Goal: Task Accomplishment & Management: Complete application form

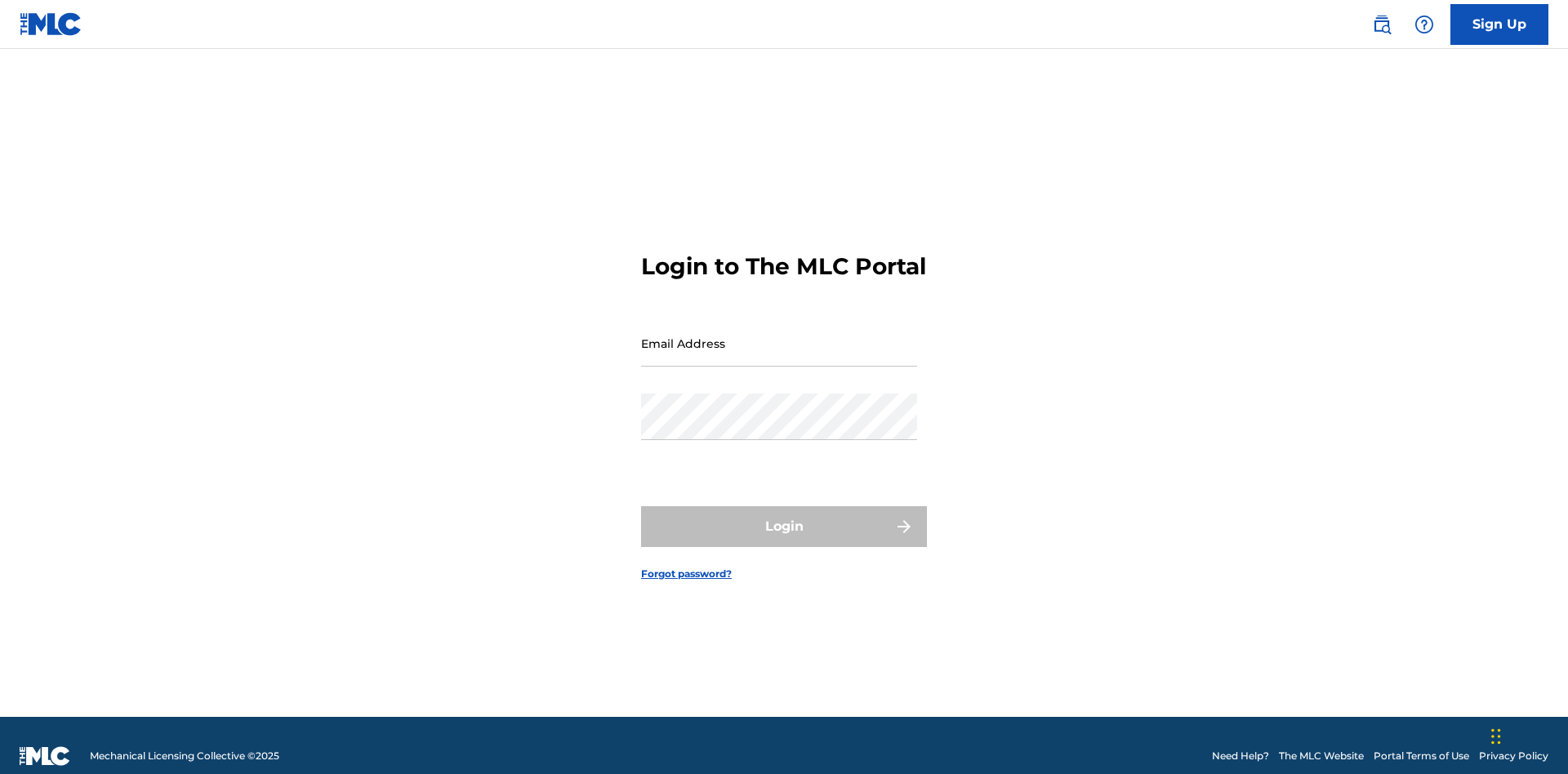
scroll to position [22, 0]
click at [1500, 24] on link "Sign Up" at bounding box center [1500, 24] width 98 height 41
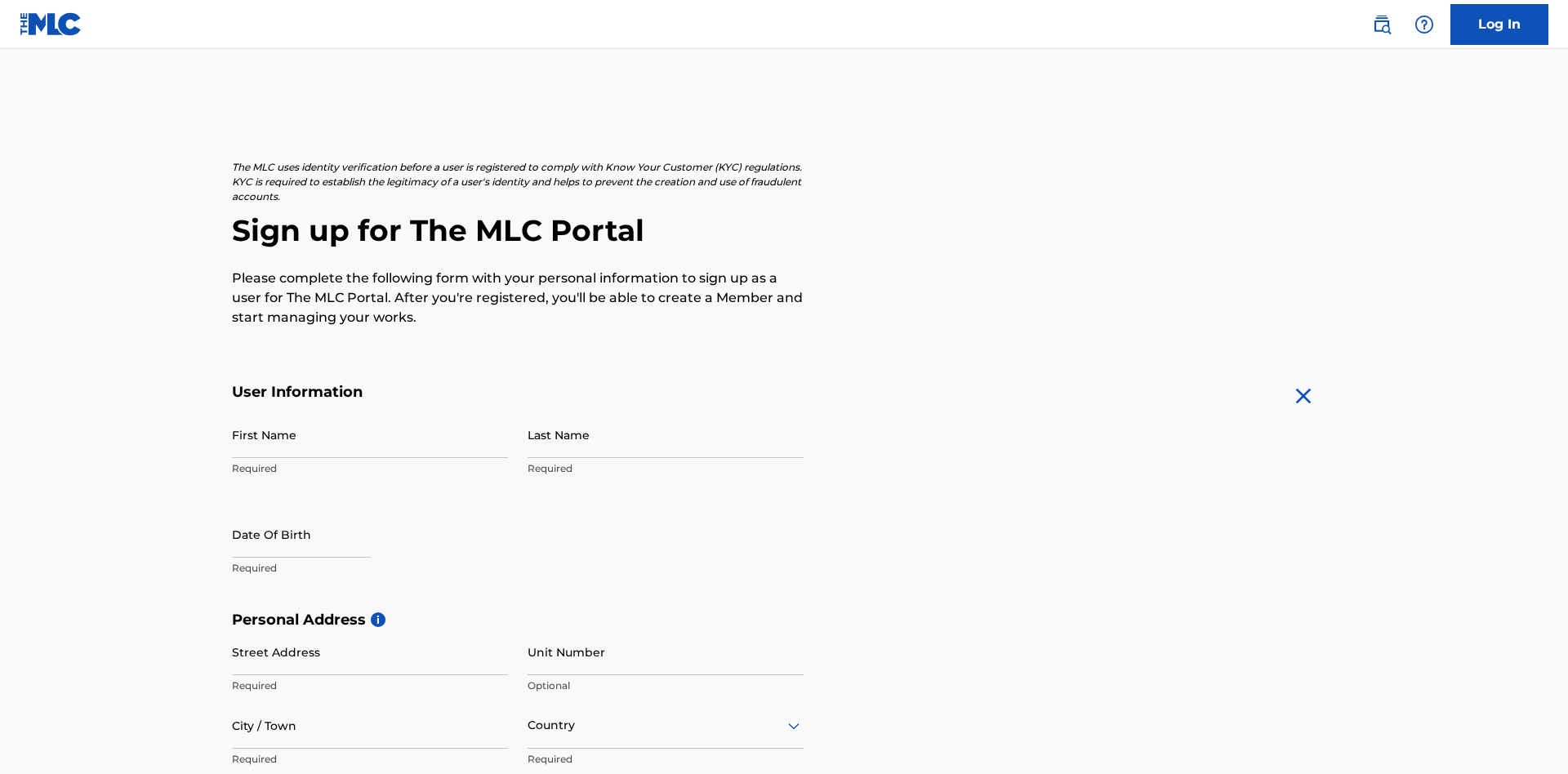
click at [370, 411] on input "First Name" at bounding box center [370, 434] width 276 height 47
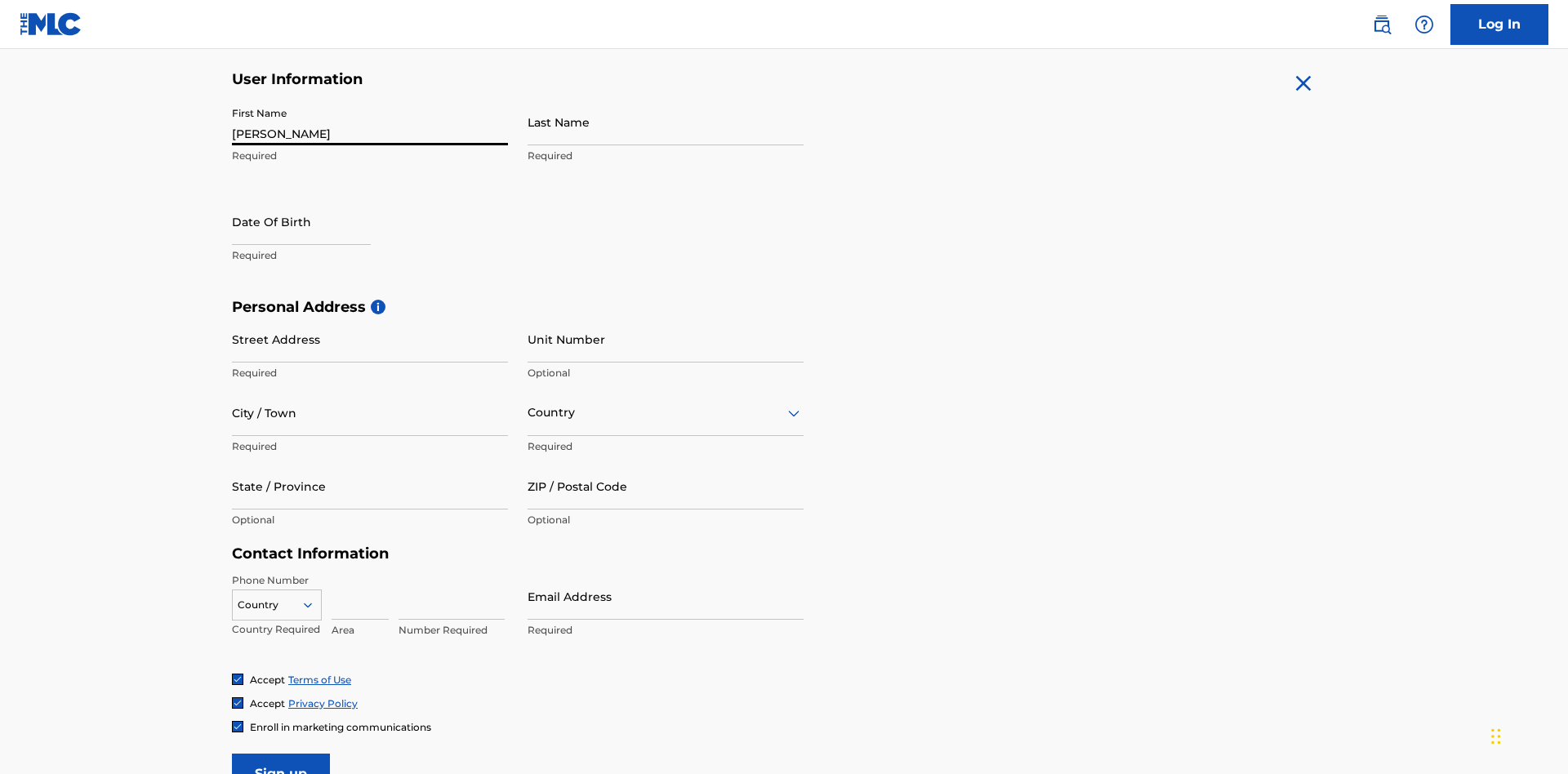
type input "[PERSON_NAME]"
click at [666, 121] on input "Last Name" at bounding box center [666, 122] width 276 height 47
type input "Ribble"
click at [314, 198] on input "text" at bounding box center [301, 222] width 139 height 47
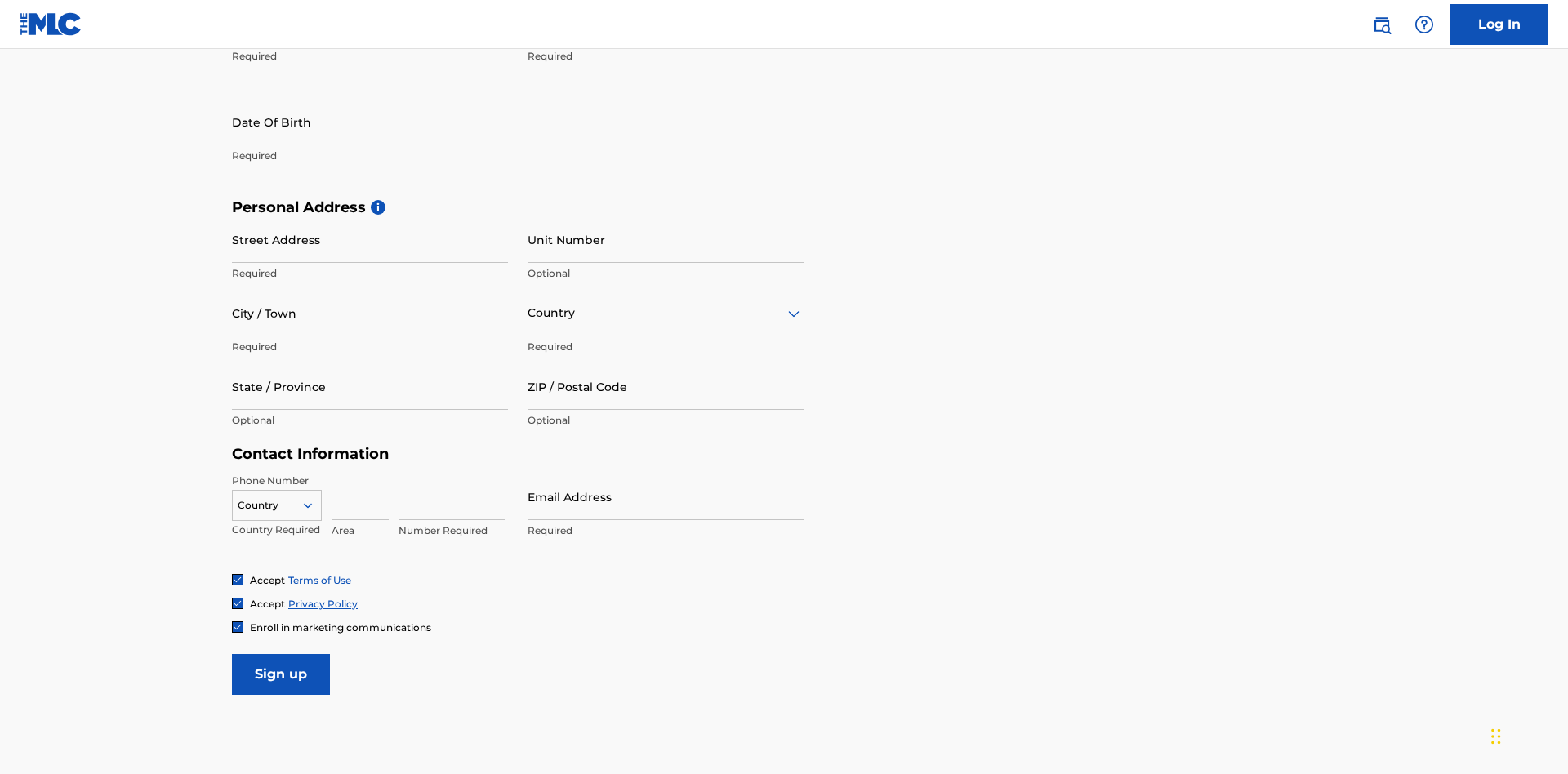
select select "7"
select select "2025"
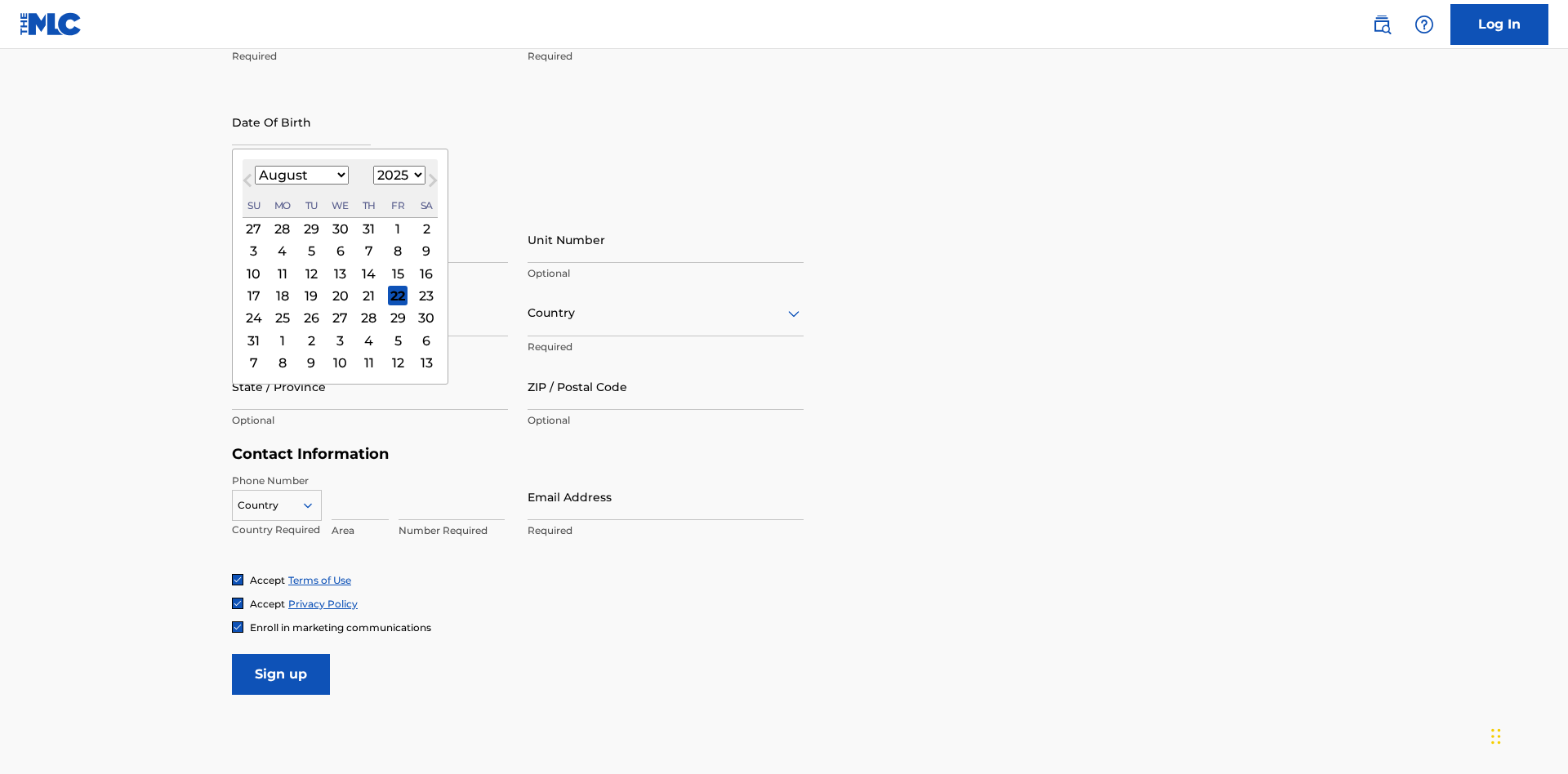
click at [301, 174] on select "January February March April May June July August September October November De…" at bounding box center [302, 175] width 94 height 19
select select "0"
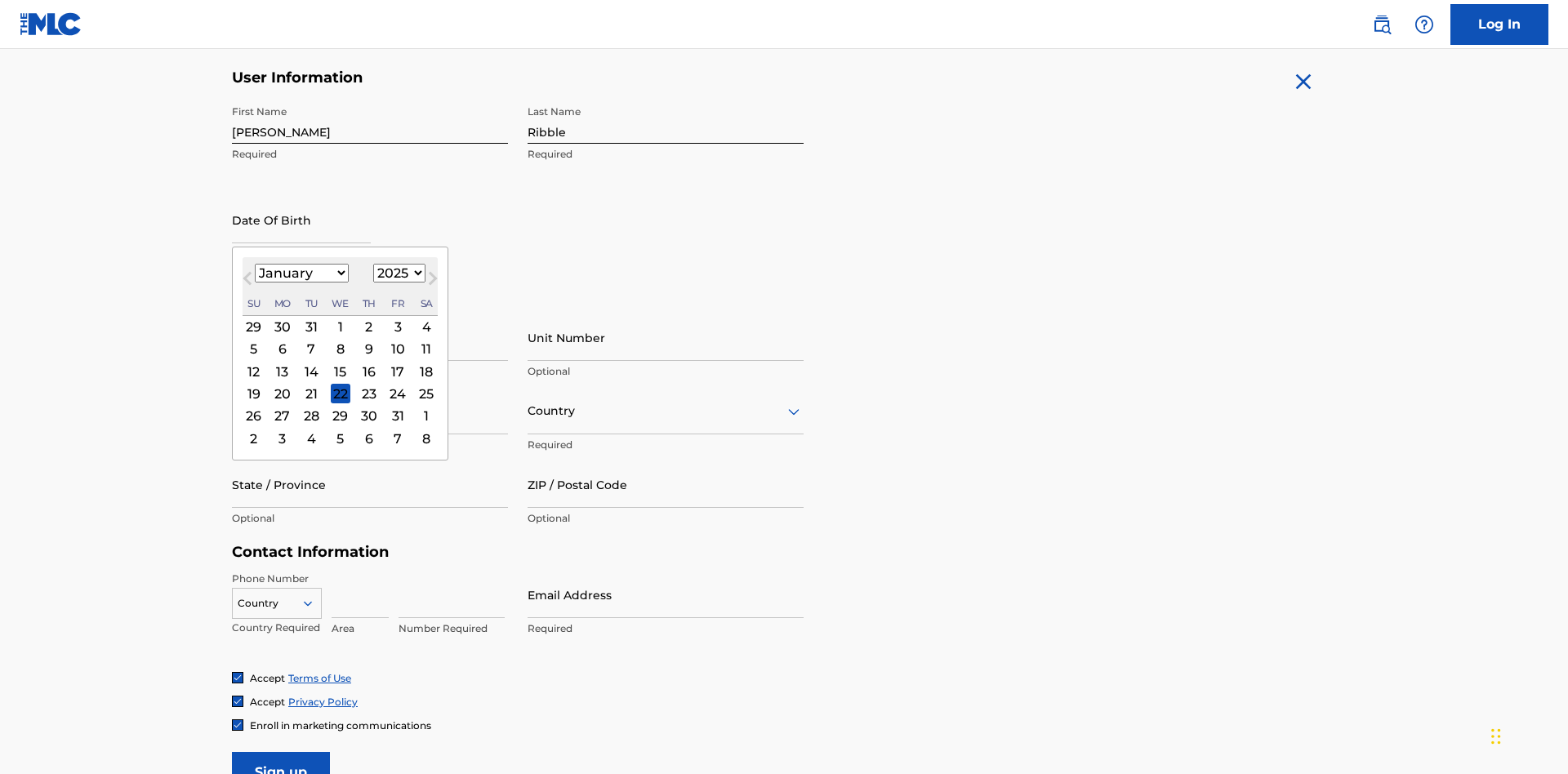
click at [397, 272] on select "1900 1901 1902 1903 1904 1905 1906 1907 1908 1909 1910 1911 1912 1913 1914 1915…" at bounding box center [399, 273] width 52 height 19
select select "1985"
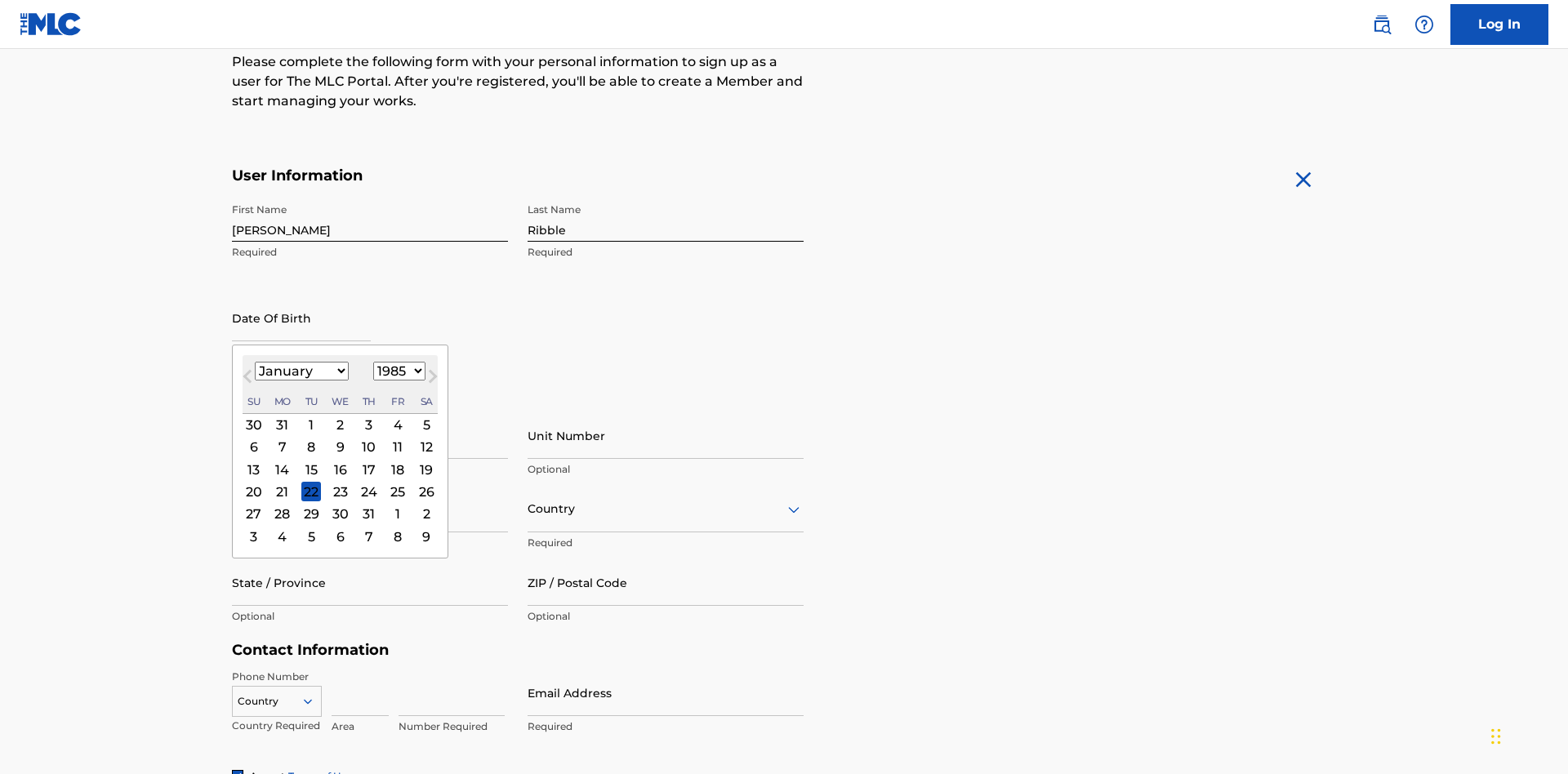
click at [397, 370] on select "1900 1901 1902 1903 1904 1905 1906 1907 1908 1909 1910 1911 1912 1913 1914 1915…" at bounding box center [399, 370] width 52 height 19
click at [311, 438] on div "8" at bounding box center [312, 448] width 20 height 20
type input "[DATE]"
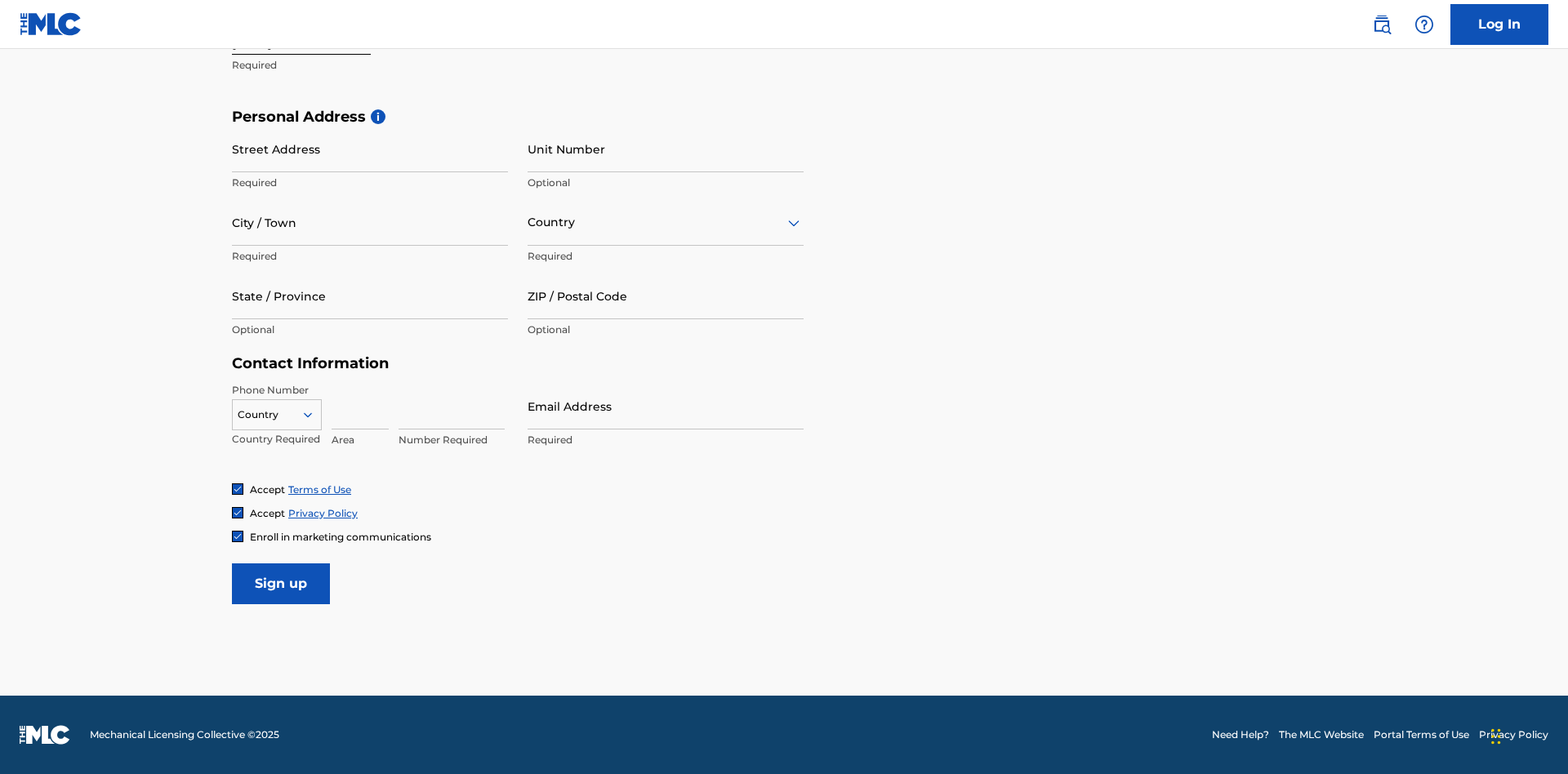
click at [370, 149] on input "Street Address" at bounding box center [370, 149] width 276 height 47
type input "[STREET_ADDRESS]"
click at [370, 222] on input "City / Town" at bounding box center [370, 223] width 276 height 47
type input "[GEOGRAPHIC_DATA]"
click at [528, 222] on input "text" at bounding box center [529, 223] width 3 height 17
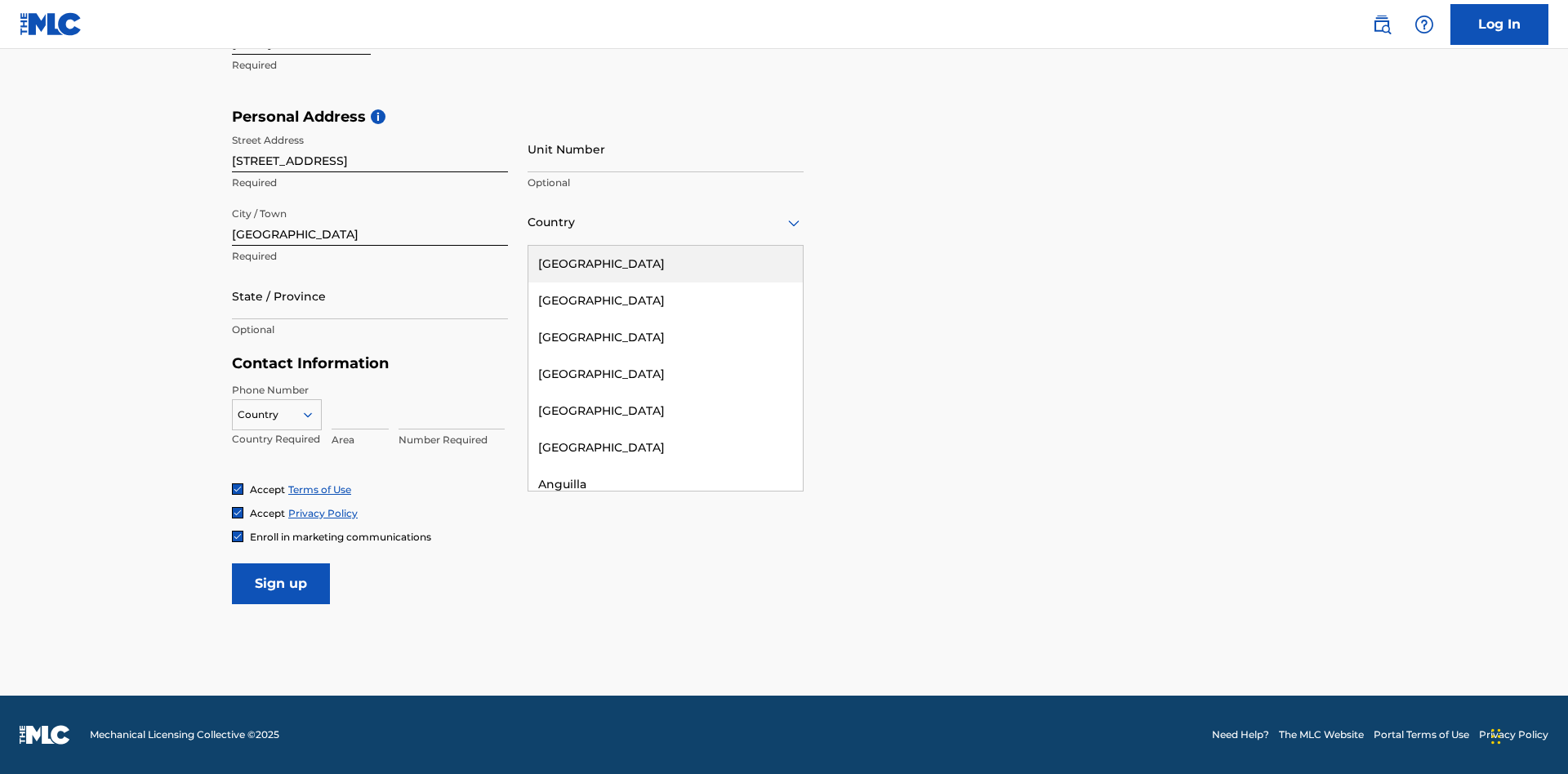
click at [666, 264] on div "[GEOGRAPHIC_DATA]" at bounding box center [666, 264] width 274 height 37
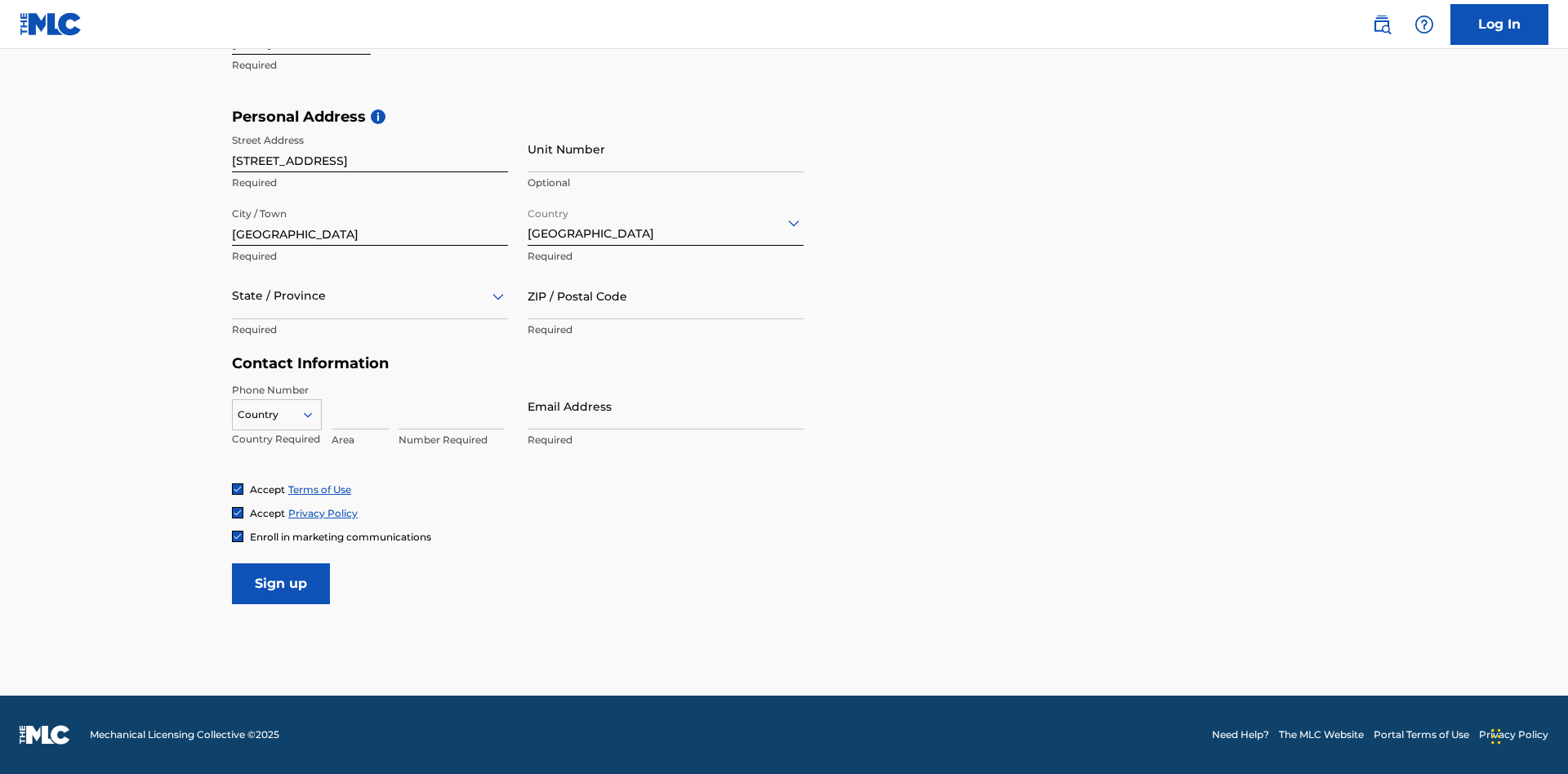
click at [370, 296] on div at bounding box center [370, 296] width 276 height 21
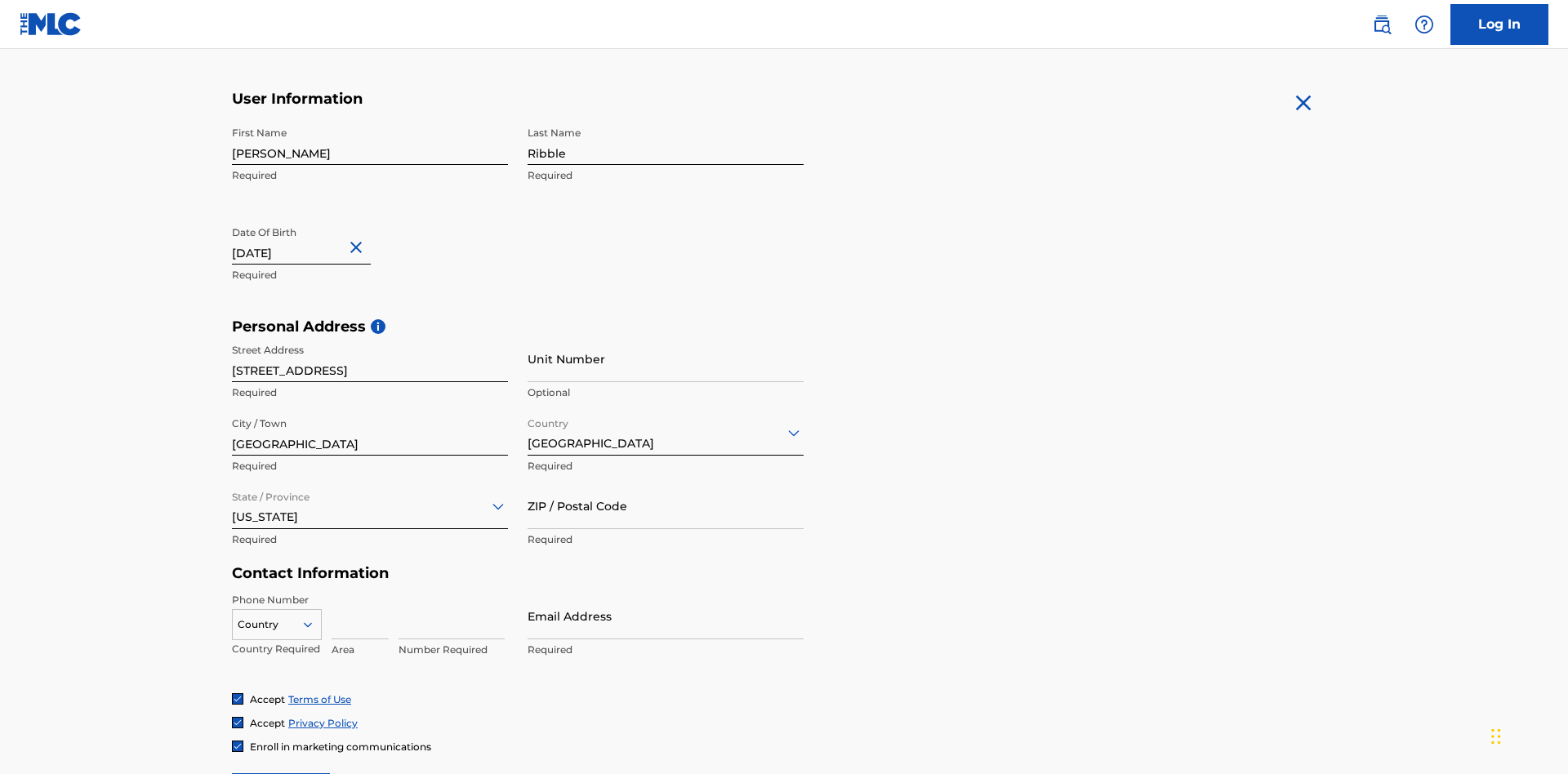
click at [666, 483] on input "ZIP / Postal Code" at bounding box center [666, 506] width 276 height 47
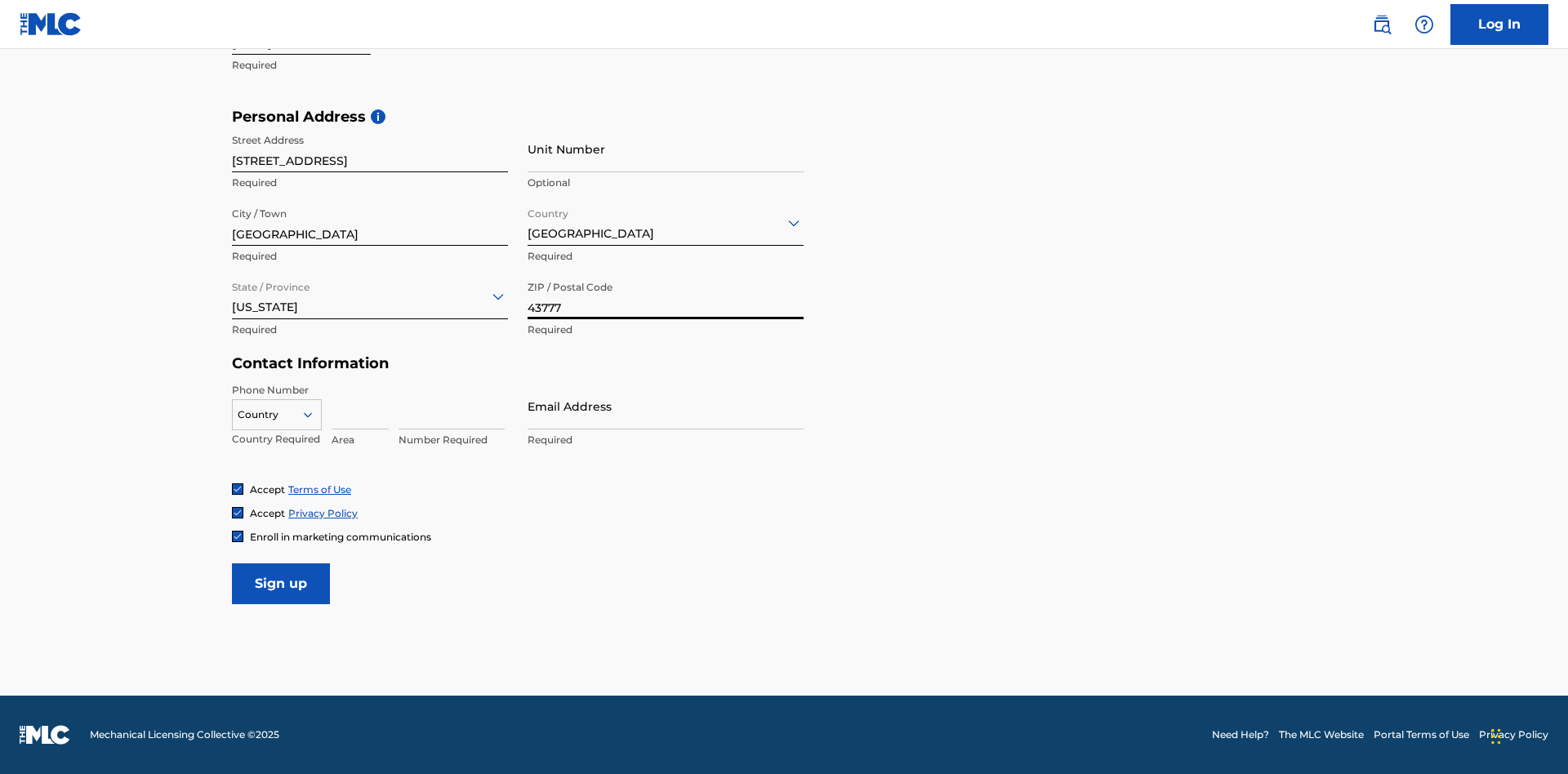
type input "43777"
click at [314, 414] on icon at bounding box center [308, 415] width 15 height 15
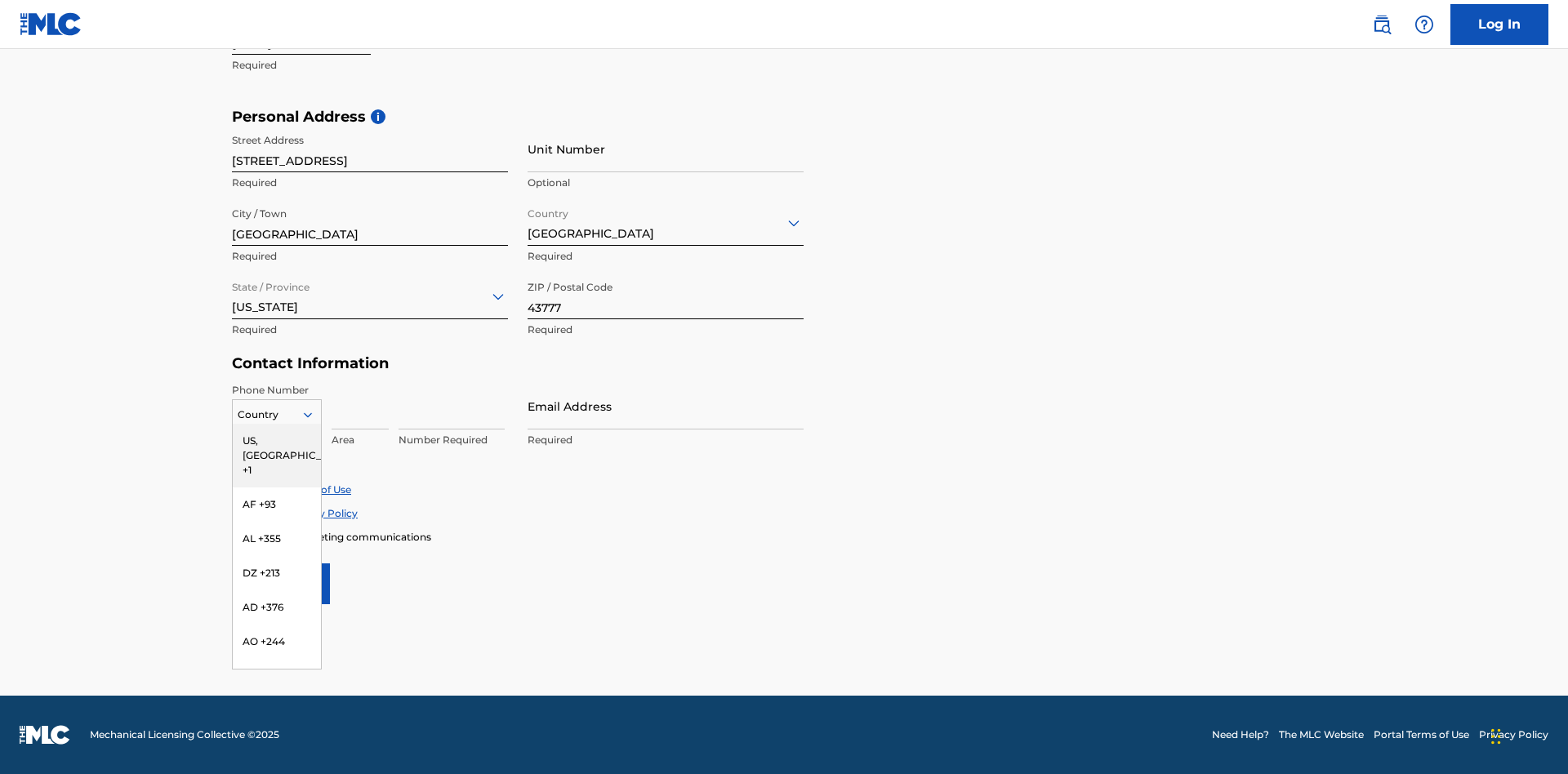
click at [277, 440] on div "US, [GEOGRAPHIC_DATA] +1" at bounding box center [277, 455] width 88 height 64
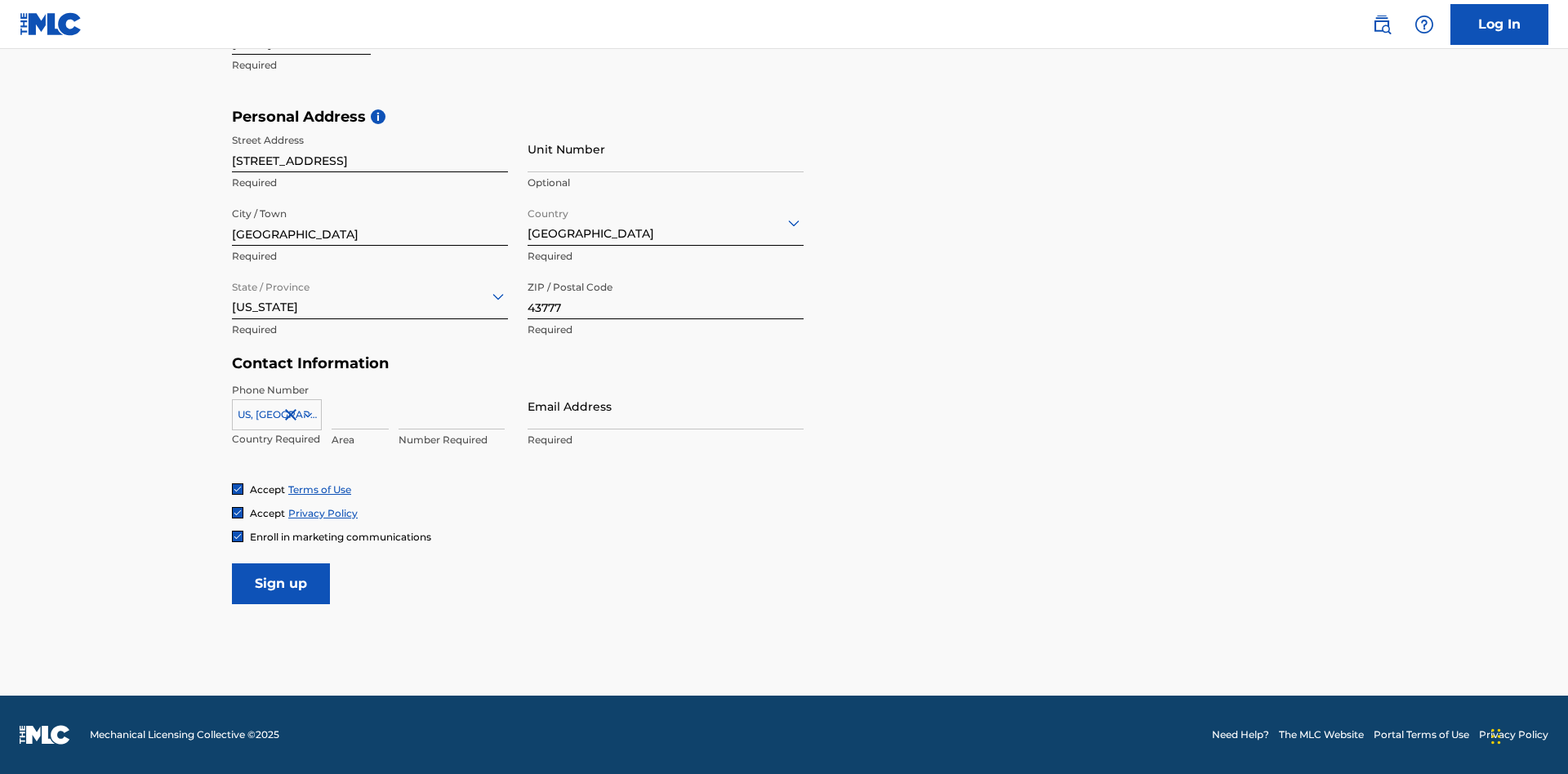
click at [361, 406] on input at bounding box center [360, 406] width 57 height 47
type input "740"
click at [452, 406] on input at bounding box center [452, 406] width 106 height 47
type input "8086351"
click at [666, 406] on input "Email Address" at bounding box center [666, 406] width 276 height 47
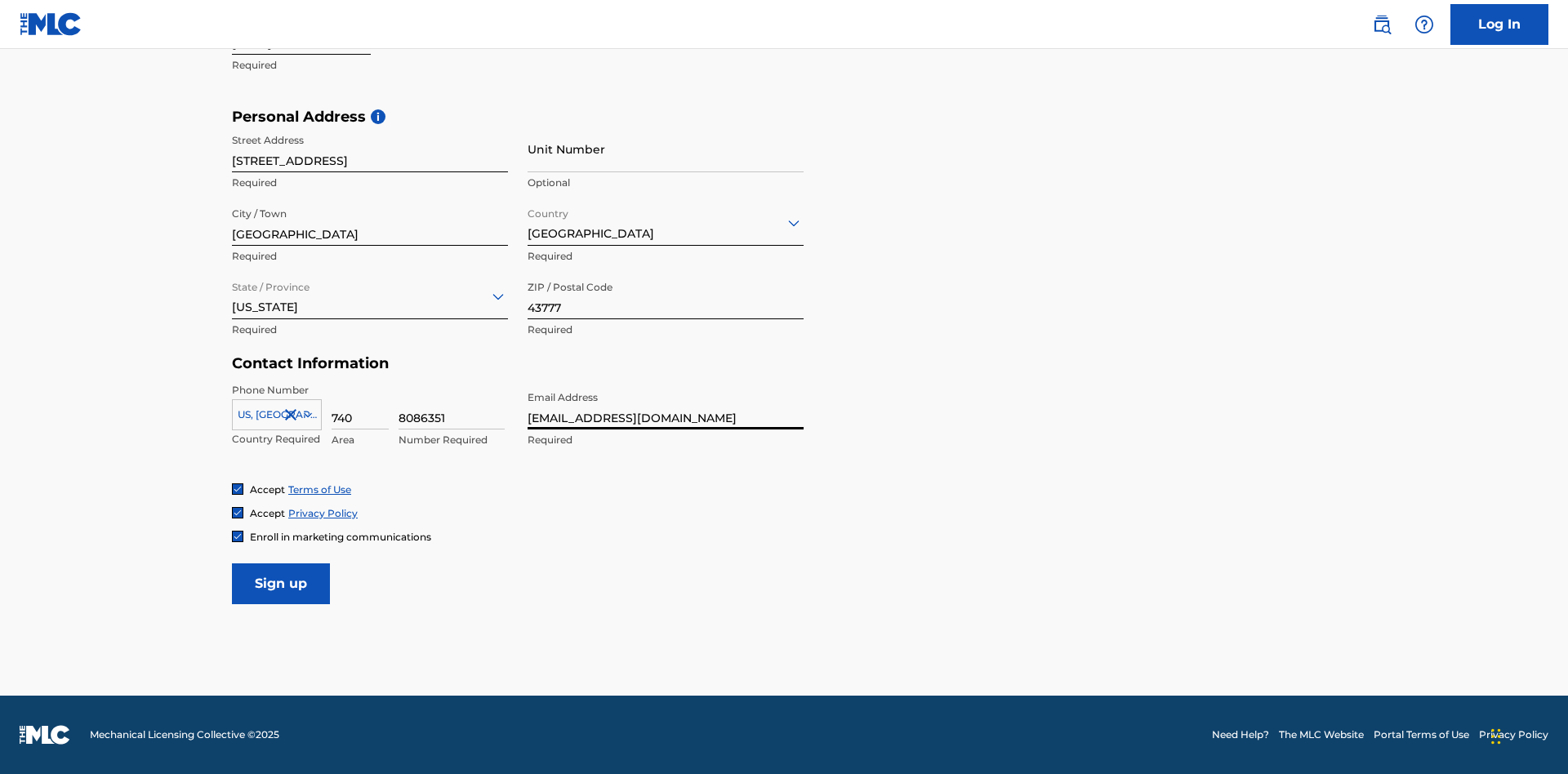
type input "[EMAIL_ADDRESS][DOMAIN_NAME]"
click at [281, 583] on input "Sign up" at bounding box center [281, 583] width 98 height 41
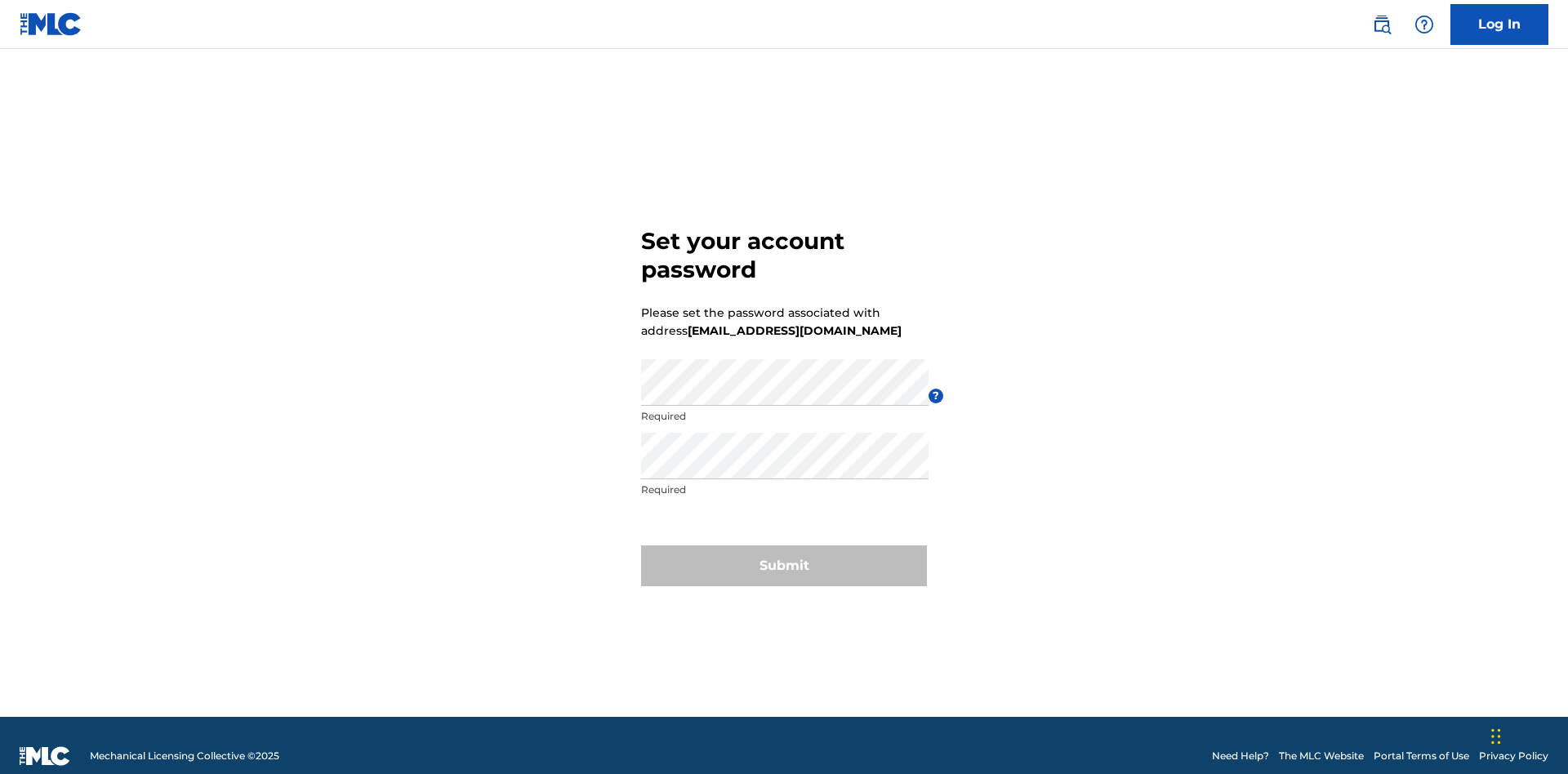
scroll to position [22, 0]
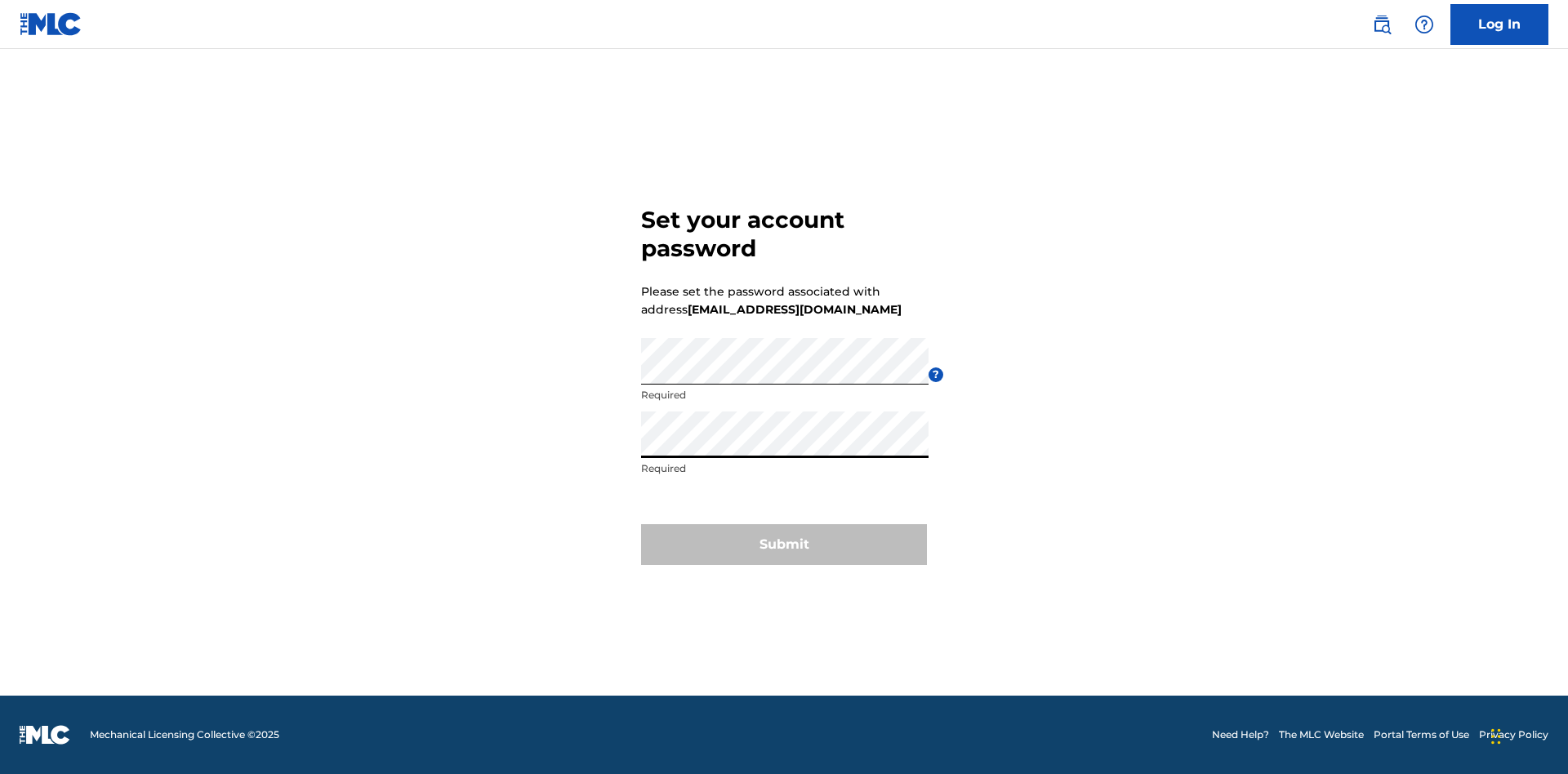
click at [784, 554] on button "Submit" at bounding box center [784, 544] width 286 height 41
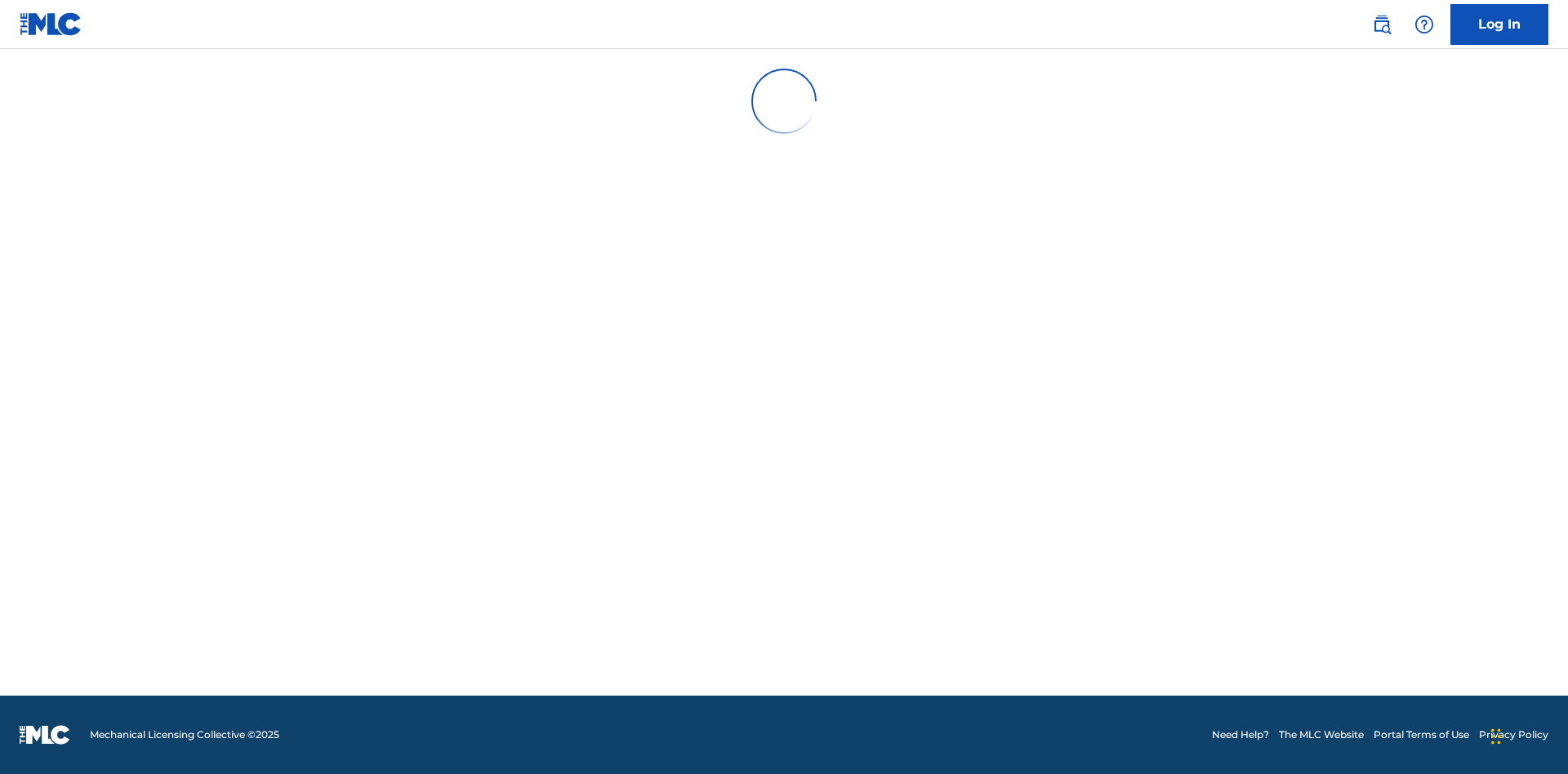
scroll to position [0, 0]
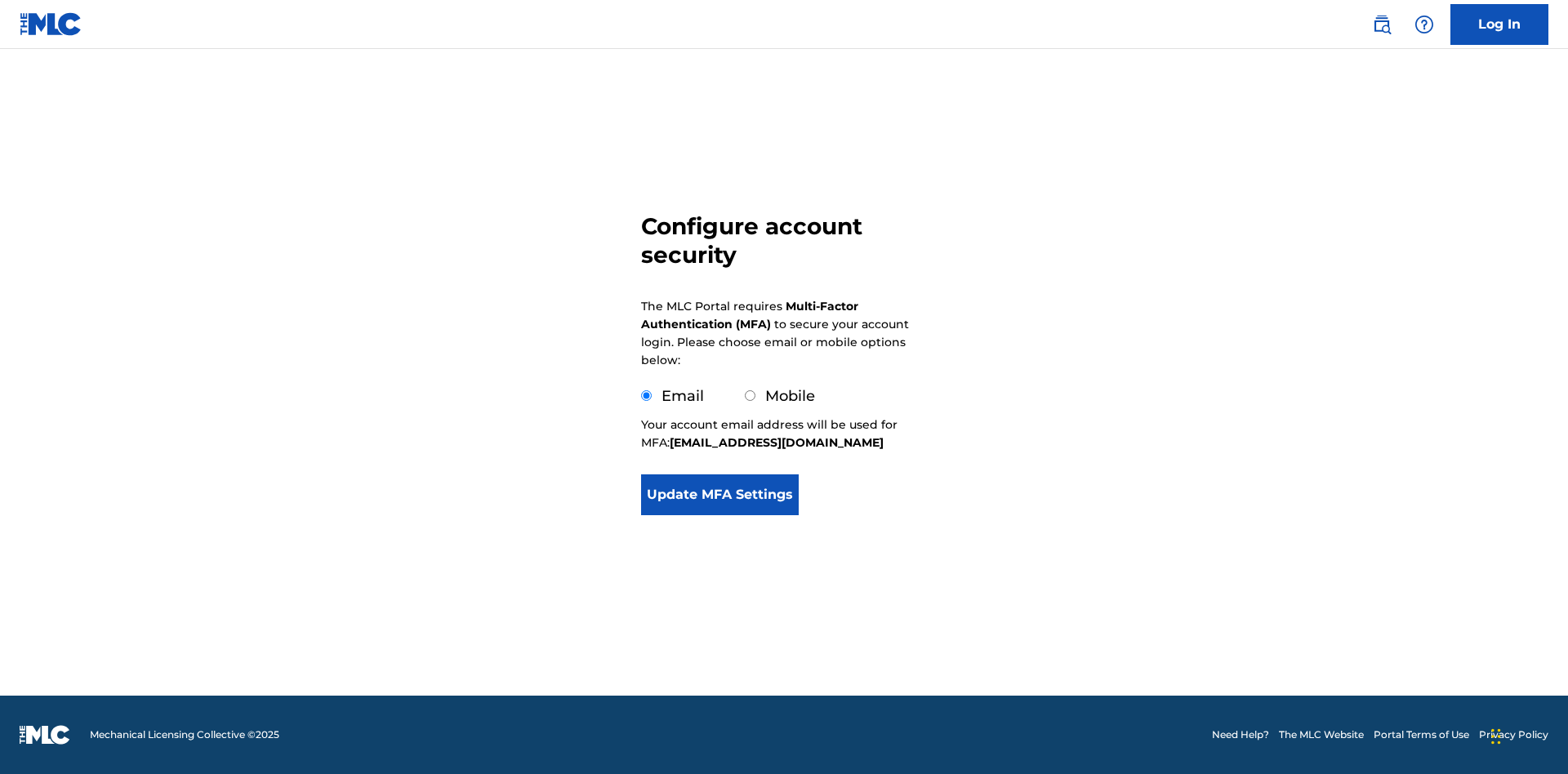
click at [720, 515] on button "Update MFA Settings" at bounding box center [720, 494] width 158 height 41
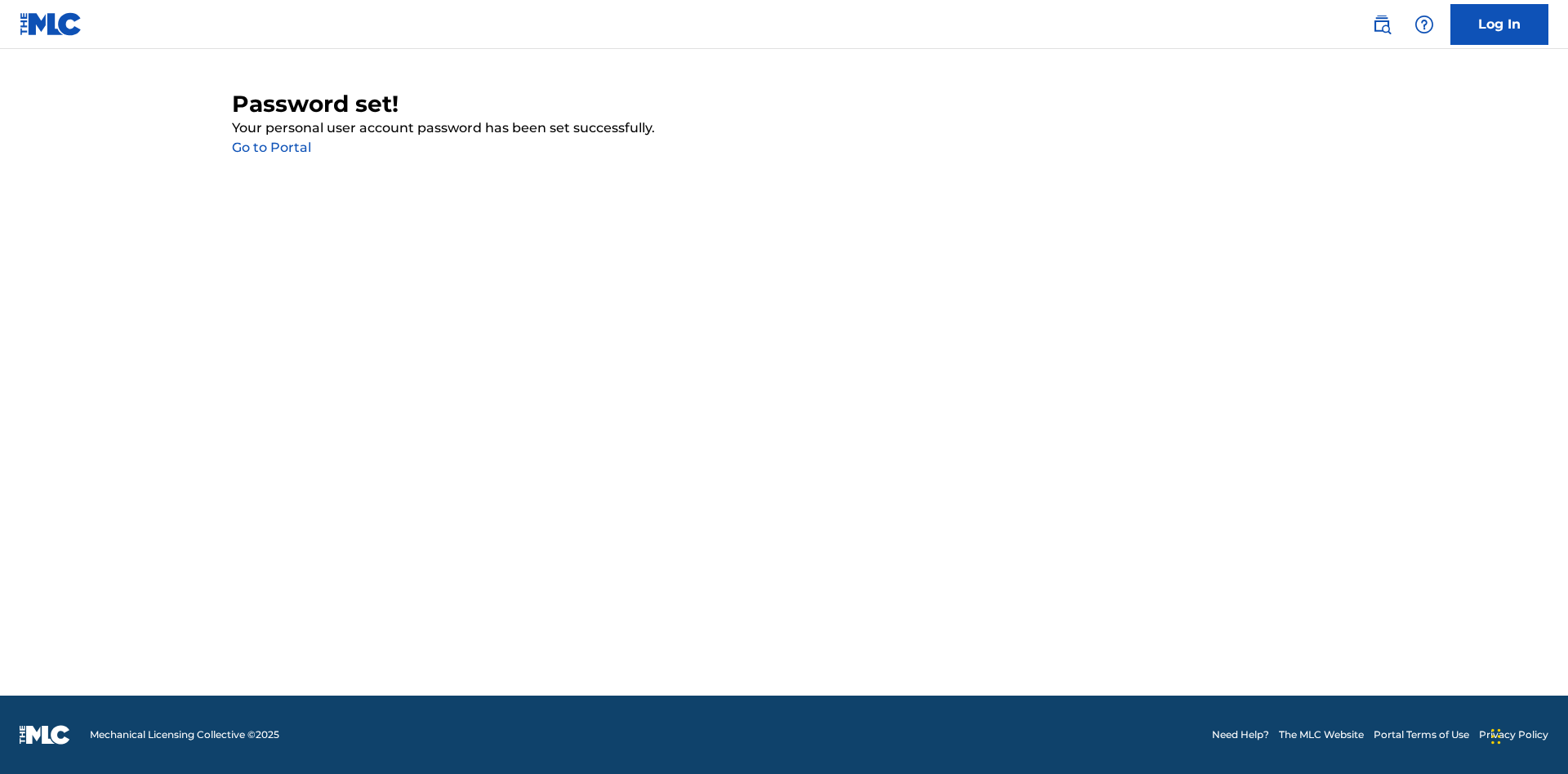
click at [271, 148] on link "Go to Portal" at bounding box center [271, 147] width 79 height 16
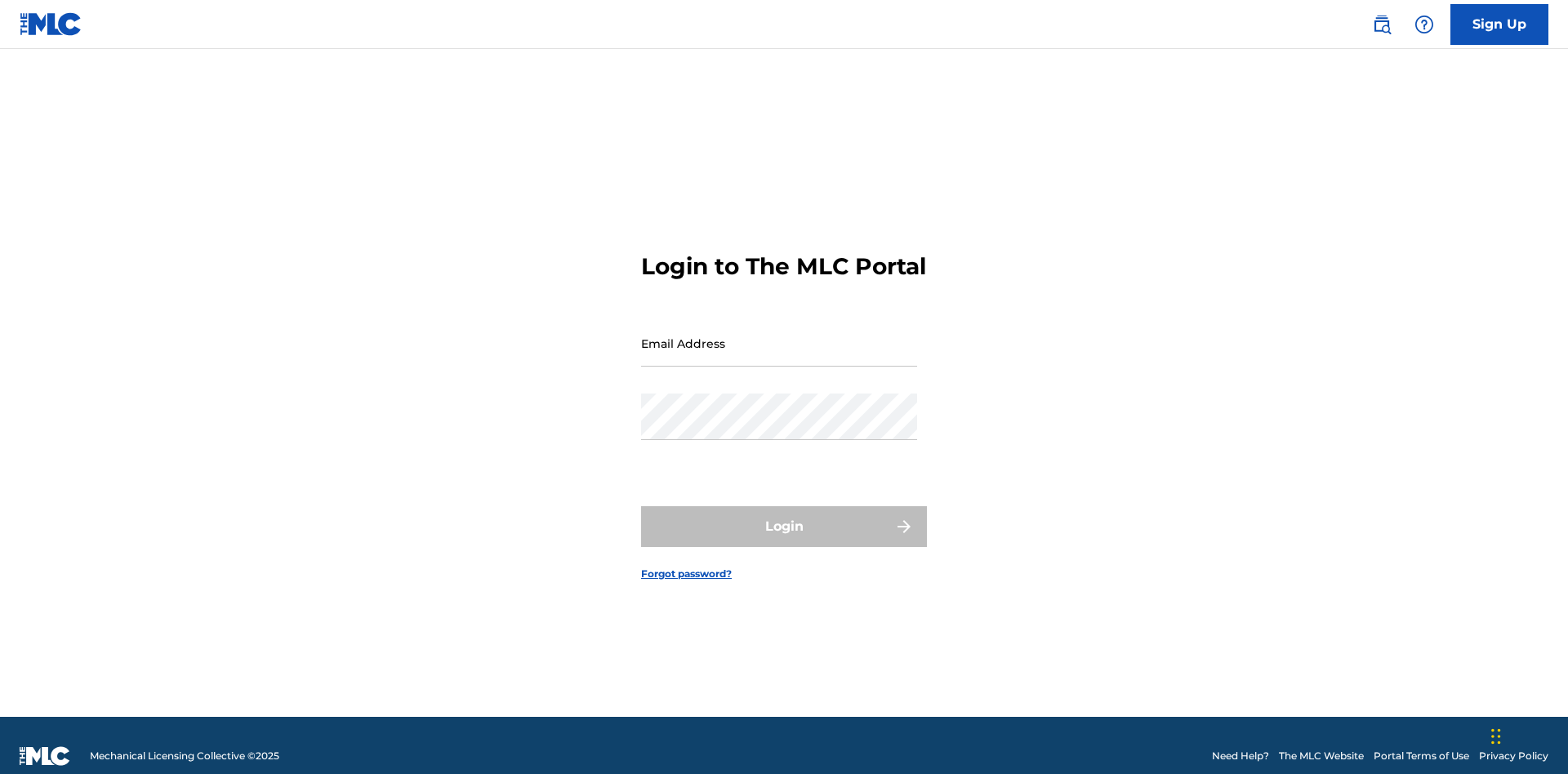
click at [779, 336] on input "Email Address" at bounding box center [779, 343] width 276 height 47
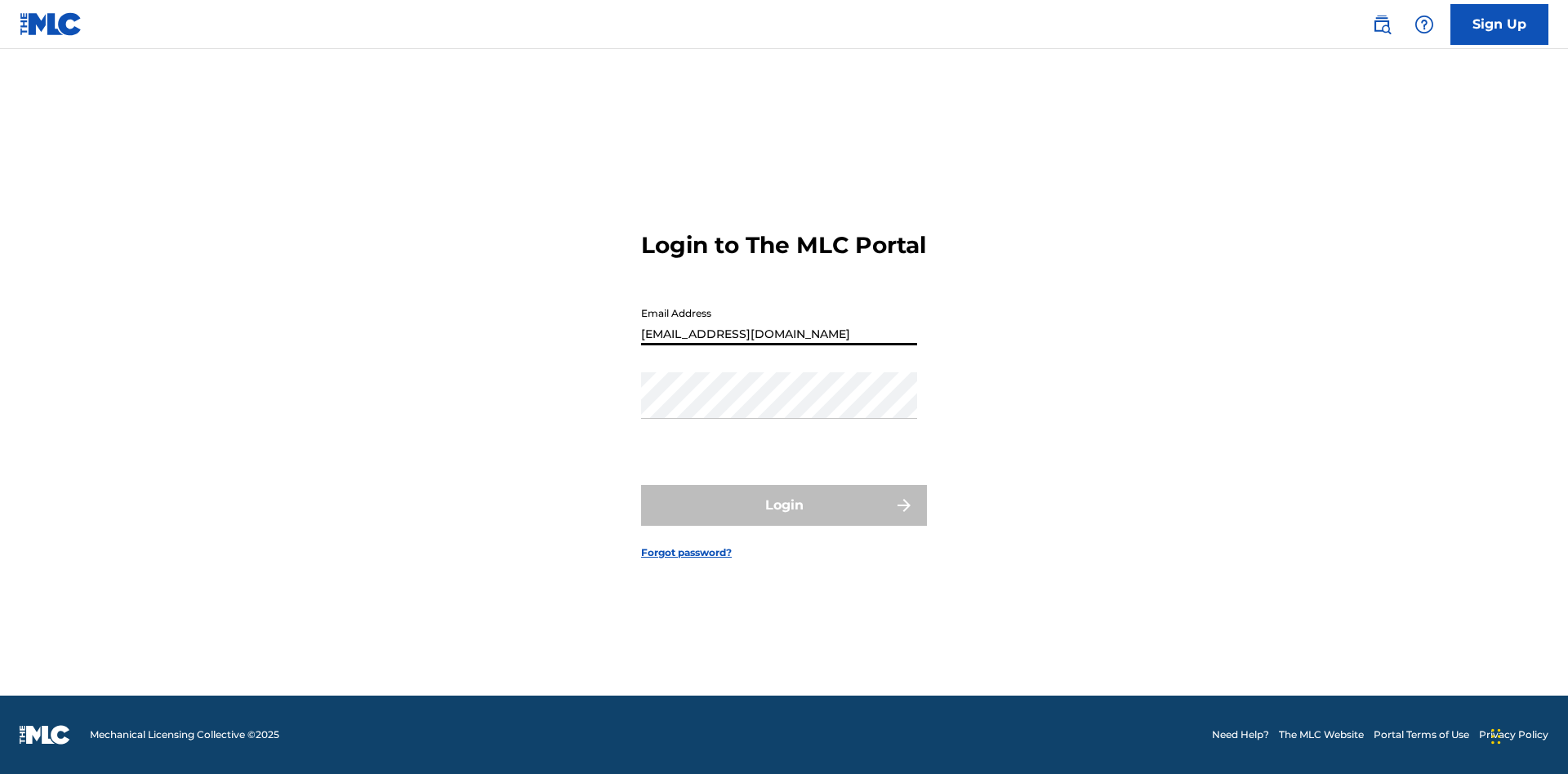
type input "[EMAIL_ADDRESS][DOMAIN_NAME]"
click at [784, 519] on button "Login" at bounding box center [784, 505] width 286 height 41
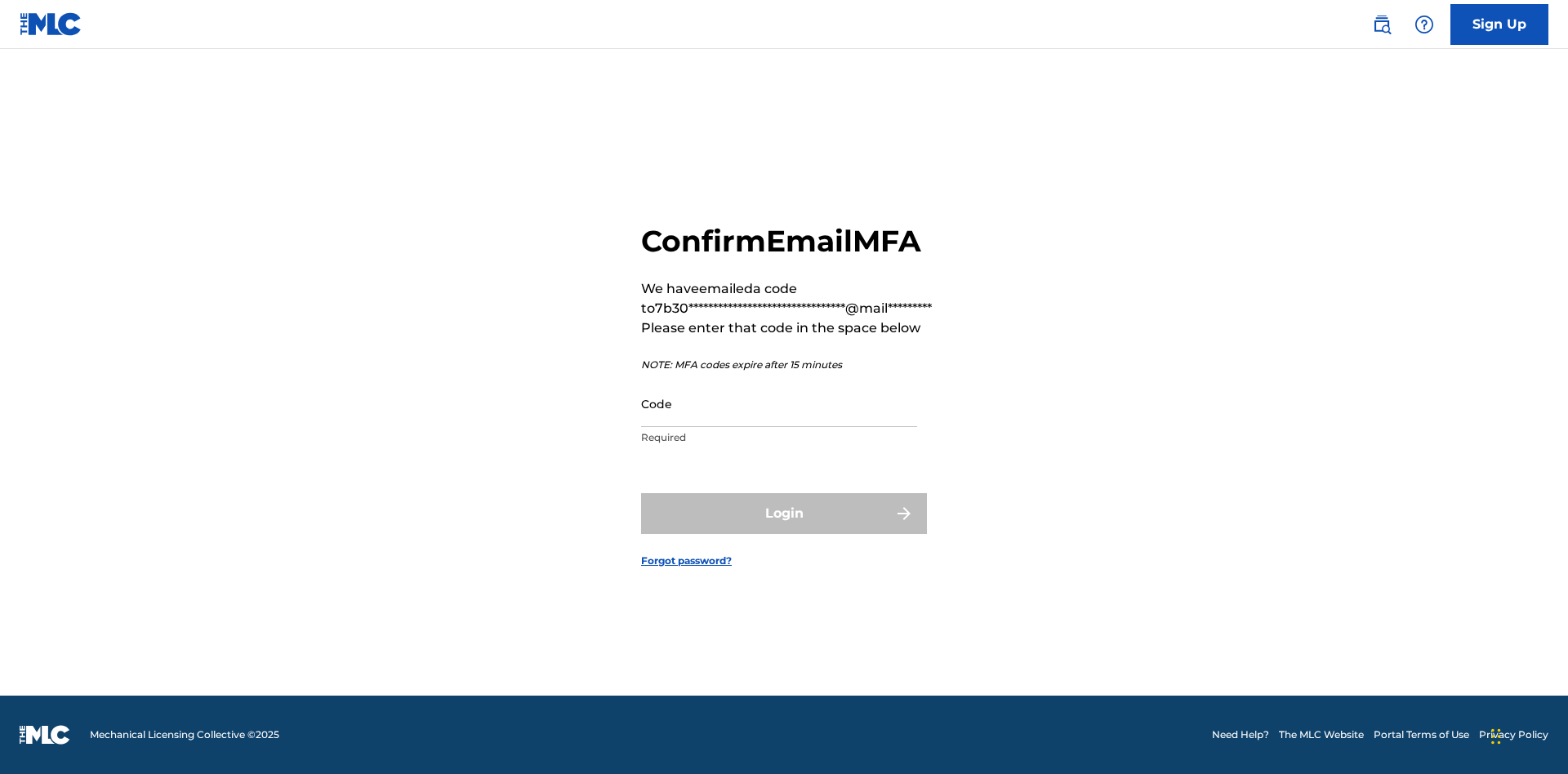
click at [779, 404] on input "Code" at bounding box center [779, 404] width 276 height 47
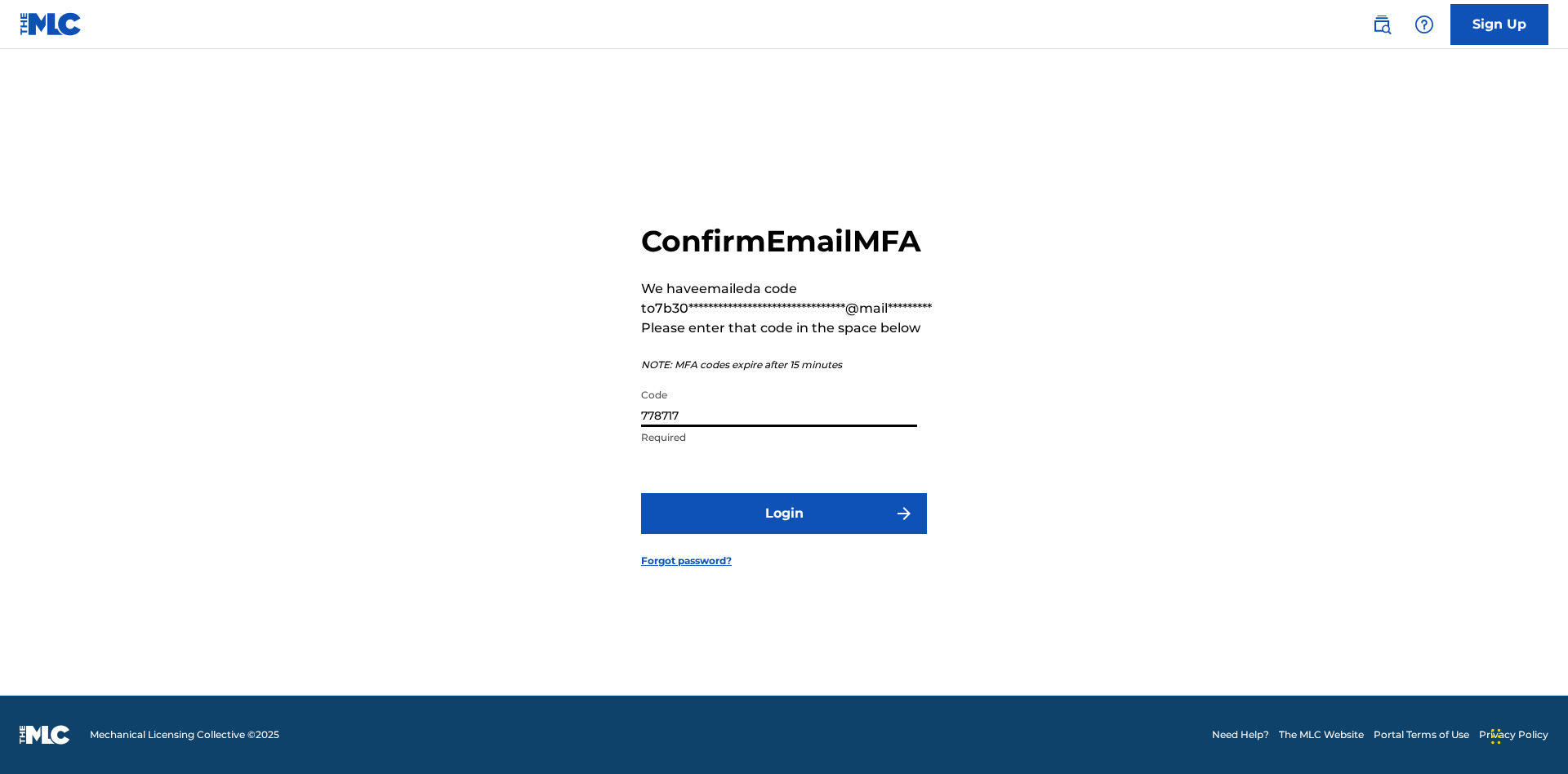
type input "778717"
click at [784, 512] on button "Login" at bounding box center [784, 513] width 286 height 41
